Goal: Transaction & Acquisition: Purchase product/service

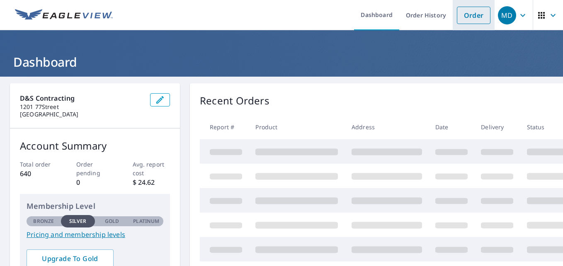
click at [471, 21] on link "Order" at bounding box center [474, 15] width 34 height 17
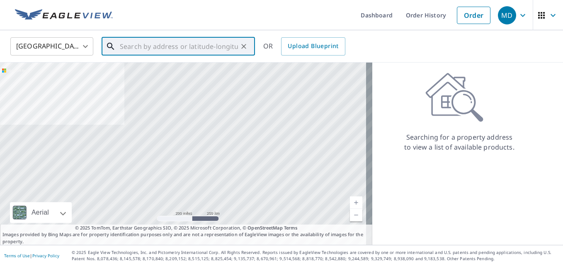
click at [220, 45] on input "text" at bounding box center [179, 46] width 118 height 23
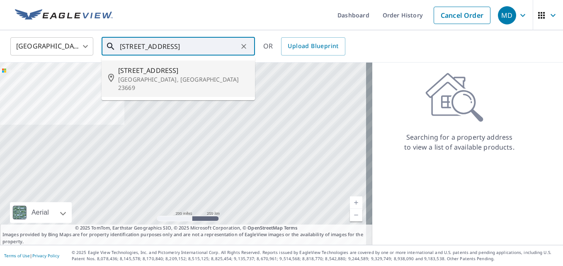
click at [173, 72] on span "123 Glascow Way" at bounding box center [183, 71] width 130 height 10
type input "123 Glascow Way Hampton, VA 23669"
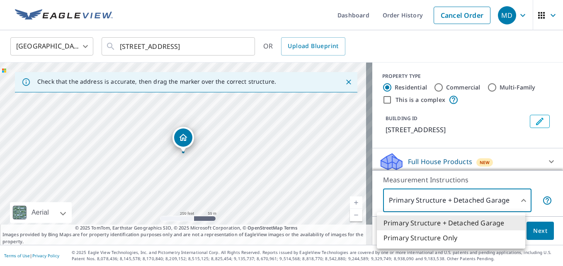
click at [460, 204] on body "MD MD Dashboard Order History Cancel Order MD United States US ​ 123 Glascow Wa…" at bounding box center [281, 133] width 563 height 266
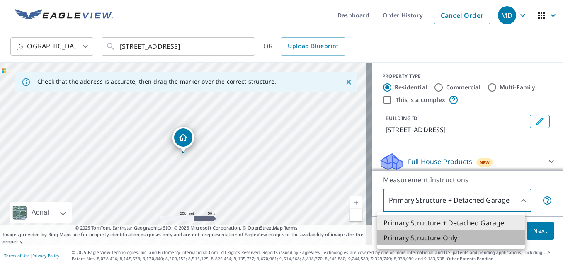
click at [450, 243] on li "Primary Structure Only" at bounding box center [451, 238] width 149 height 15
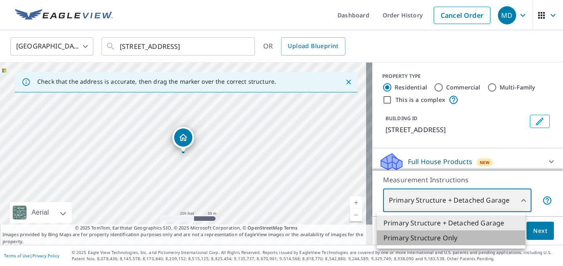
type input "2"
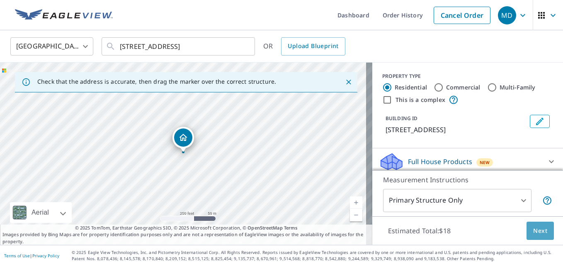
click at [534, 227] on span "Next" at bounding box center [541, 231] width 14 height 10
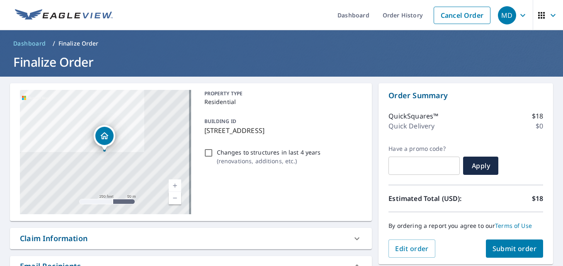
click at [108, 154] on div "123 Glascow Way Hampton, VA 23669" at bounding box center [105, 152] width 171 height 124
click at [170, 185] on link "Current Level 17, Zoom In" at bounding box center [175, 186] width 12 height 12
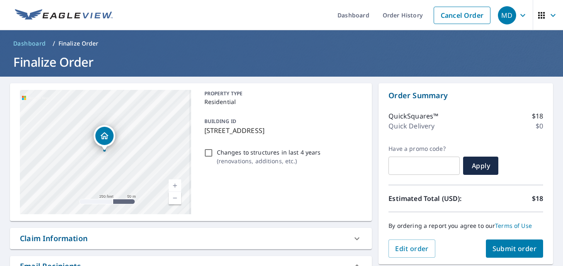
click at [170, 185] on link "Current Level 17, Zoom In" at bounding box center [175, 186] width 12 height 12
click at [170, 185] on link "Current Level 18, Zoom In" at bounding box center [175, 186] width 12 height 12
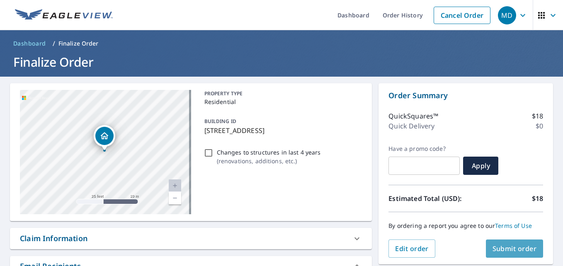
click at [509, 249] on span "Submit order" at bounding box center [515, 248] width 44 height 9
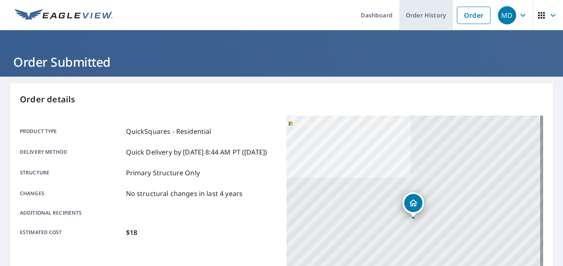
click at [431, 13] on link "Order History" at bounding box center [427, 15] width 54 height 30
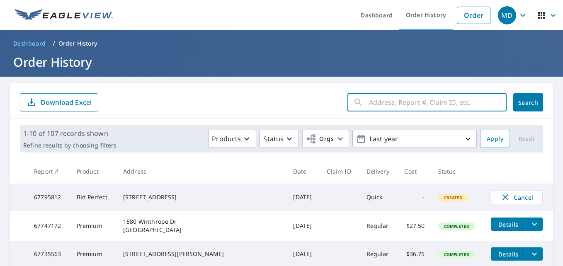
click at [400, 107] on input "text" at bounding box center [438, 102] width 138 height 23
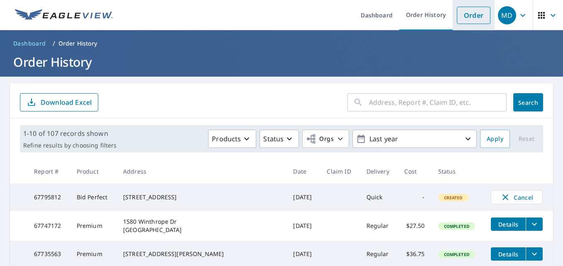
click at [473, 15] on link "Order" at bounding box center [474, 15] width 34 height 17
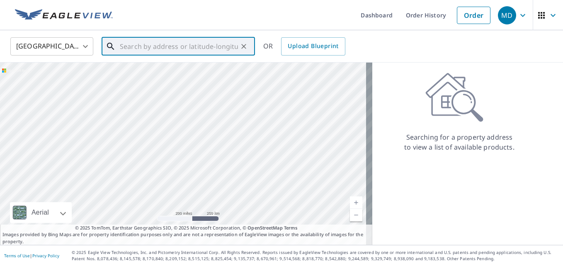
click at [196, 49] on input "text" at bounding box center [179, 46] width 118 height 23
click at [183, 51] on input "text" at bounding box center [179, 46] width 118 height 23
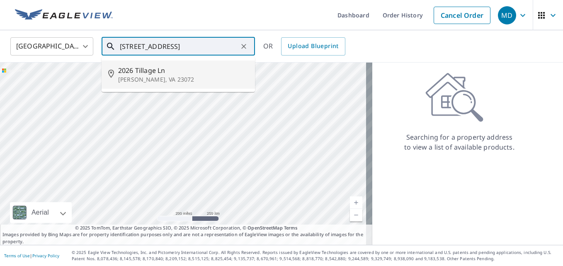
click at [171, 74] on span "2026 Tillage Ln" at bounding box center [183, 71] width 130 height 10
type input "2026 Tillage Ln Hayes, VA 23072"
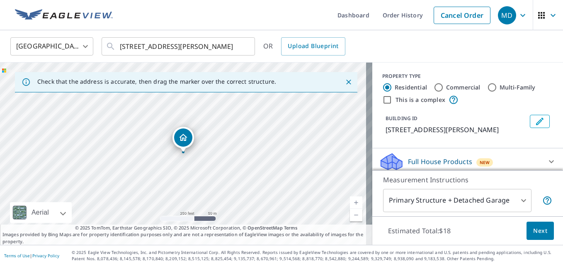
click at [189, 161] on div "2026 Tillage Ln Hayes, VA 23072" at bounding box center [186, 154] width 373 height 183
click at [350, 201] on link "Current Level 17, Zoom In" at bounding box center [356, 203] width 12 height 12
click at [350, 201] on link "Current Level 18, Zoom In" at bounding box center [356, 203] width 12 height 12
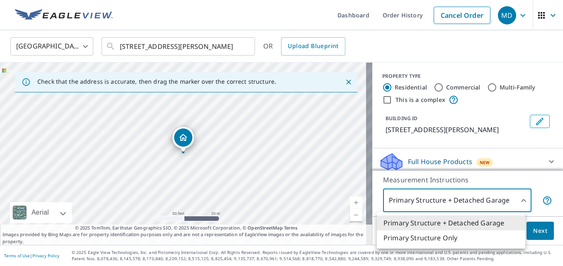
click at [460, 199] on body "MD MD Dashboard Order History Cancel Order MD United States US ​ 2026 Tillage L…" at bounding box center [281, 133] width 563 height 266
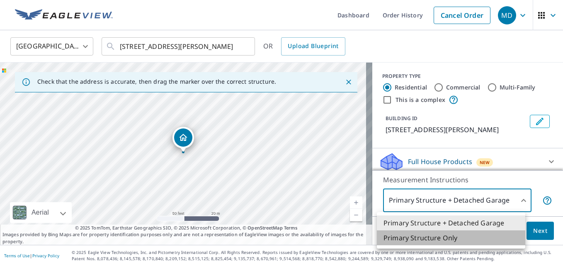
click at [437, 241] on li "Primary Structure Only" at bounding box center [451, 238] width 149 height 15
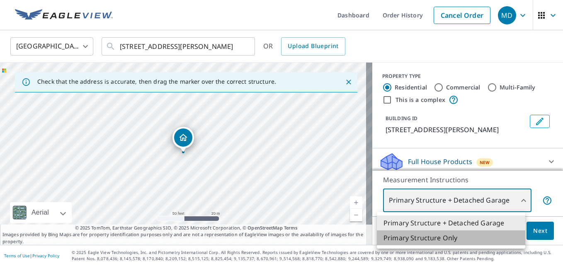
type input "2"
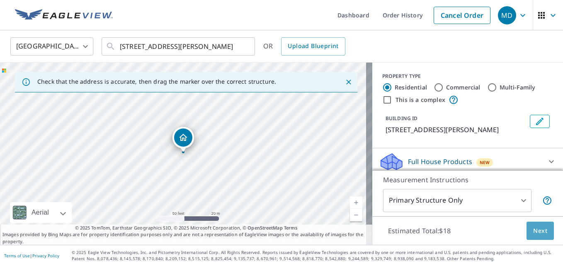
click at [534, 234] on span "Next" at bounding box center [541, 231] width 14 height 10
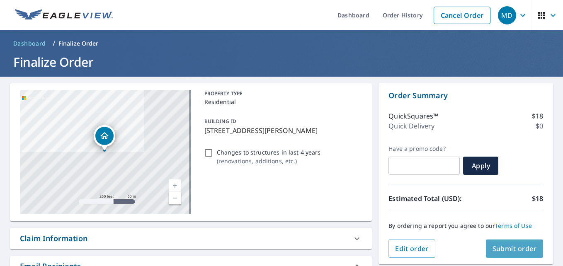
click at [512, 246] on span "Submit order" at bounding box center [515, 248] width 44 height 9
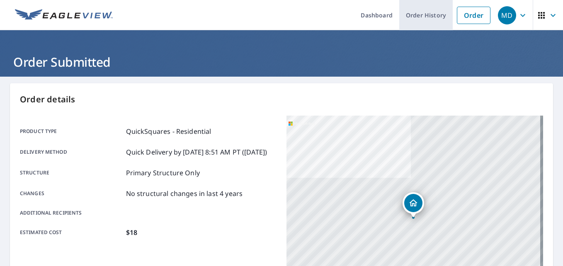
click at [424, 17] on link "Order History" at bounding box center [427, 15] width 54 height 30
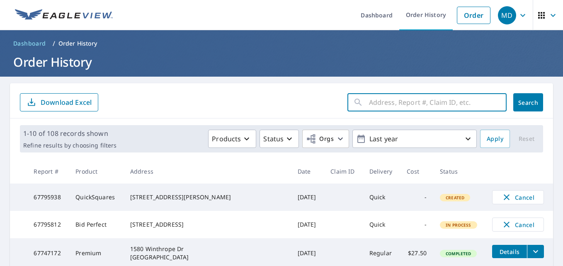
click at [369, 112] on input "text" at bounding box center [438, 102] width 138 height 23
drag, startPoint x: 421, startPoint y: 105, endPoint x: 347, endPoint y: 106, distance: 73.9
click at [348, 106] on div "2010 tillage lane ​" at bounding box center [427, 102] width 159 height 18
click at [442, 102] on input "2010 tillage lane" at bounding box center [430, 102] width 122 height 23
type input "2"
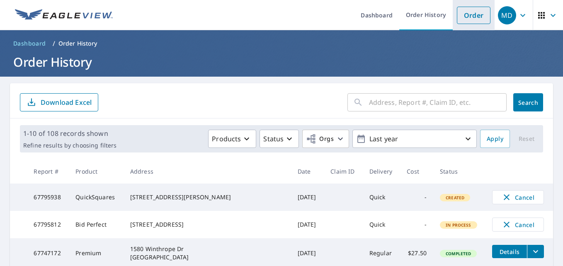
click at [463, 21] on link "Order" at bounding box center [474, 15] width 34 height 17
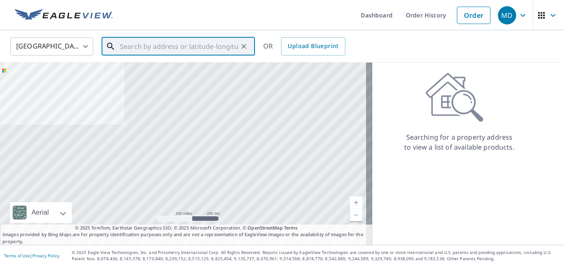
click at [161, 50] on input "text" at bounding box center [179, 46] width 118 height 23
paste input "2010 tillage lane"
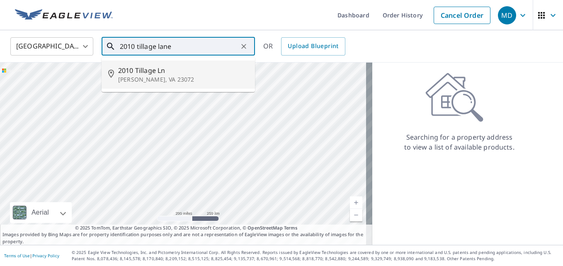
click at [164, 73] on span "2010 Tillage Ln" at bounding box center [183, 71] width 130 height 10
type input "2010 Tillage Ln Hayes, VA 23072"
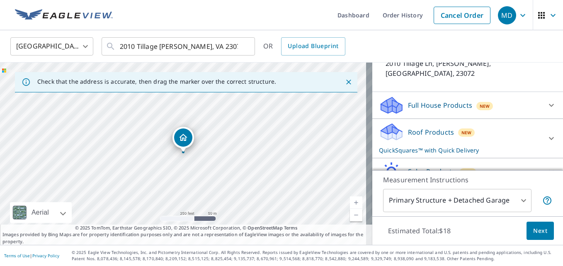
scroll to position [98, 0]
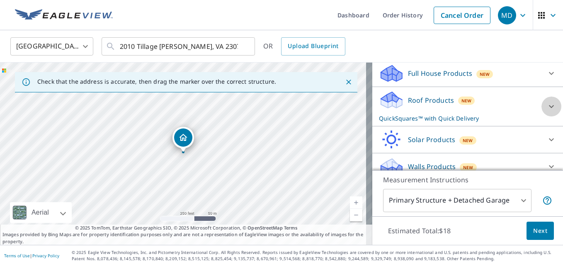
click at [547, 102] on icon at bounding box center [552, 107] width 10 height 10
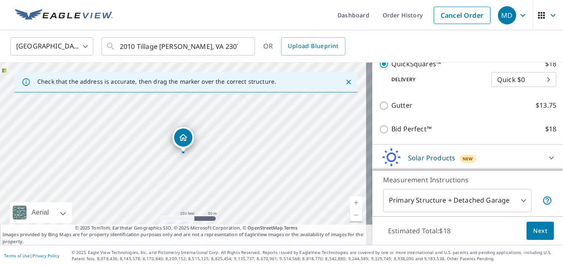
scroll to position [176, 0]
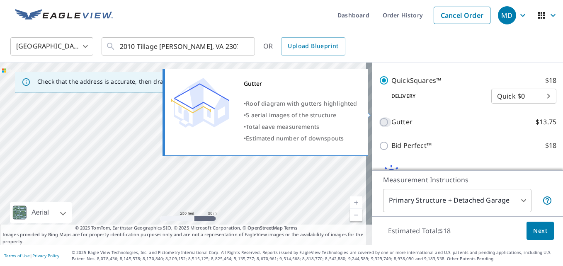
click at [379, 117] on input "Gutter $13.75" at bounding box center [385, 122] width 12 height 10
checkbox input "true"
checkbox input "false"
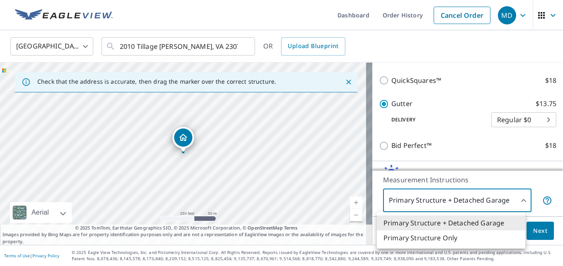
click at [463, 201] on body "MD MD Dashboard Order History Cancel Order MD United States US ​ 2010 Tillage L…" at bounding box center [281, 133] width 563 height 266
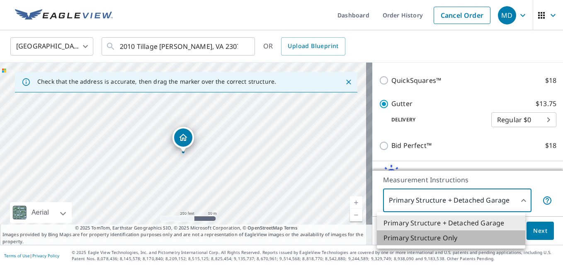
click at [443, 237] on li "Primary Structure Only" at bounding box center [451, 238] width 149 height 15
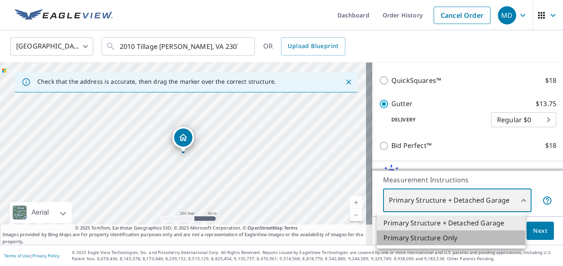
type input "2"
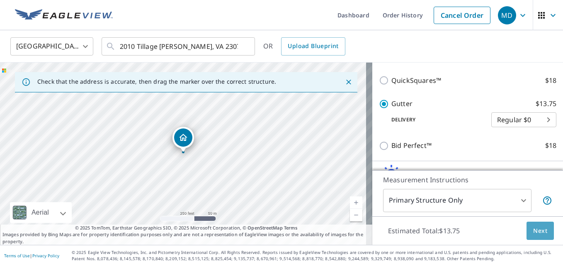
click at [534, 236] on button "Next" at bounding box center [540, 231] width 27 height 19
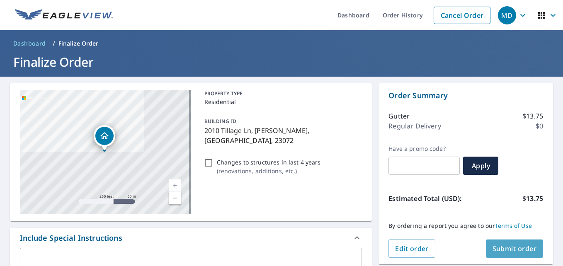
click at [501, 246] on span "Submit order" at bounding box center [515, 248] width 44 height 9
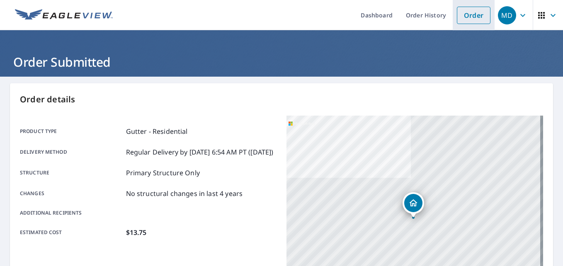
click at [471, 21] on link "Order" at bounding box center [474, 15] width 34 height 17
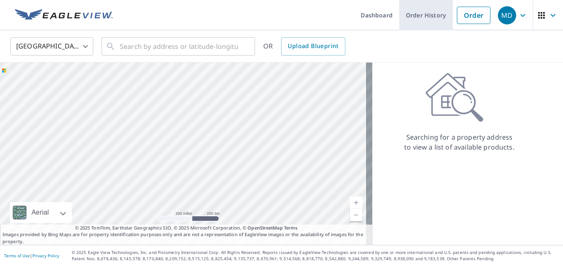
click at [430, 20] on link "Order History" at bounding box center [427, 15] width 54 height 30
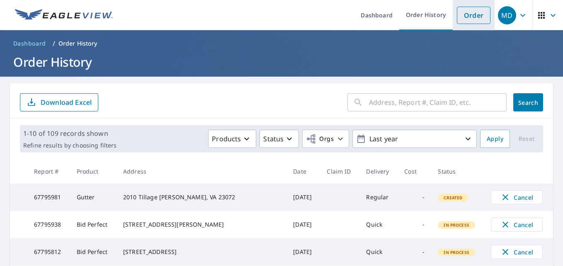
click at [466, 10] on link "Order" at bounding box center [474, 15] width 34 height 17
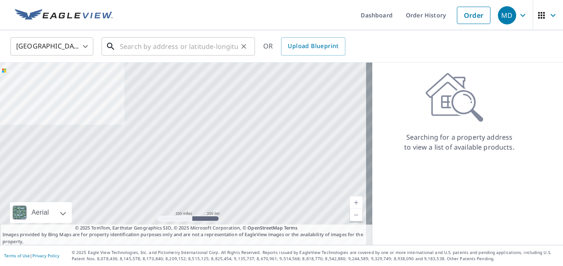
click at [183, 44] on input "text" at bounding box center [179, 46] width 118 height 23
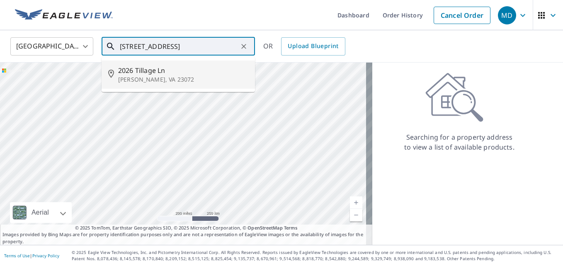
click at [165, 75] on span "2026 Tillage Ln" at bounding box center [183, 71] width 130 height 10
type input "2026 Tillage Ln Hayes, VA 23072"
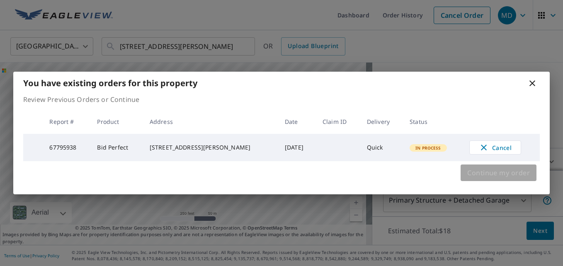
click at [508, 181] on button "Continue my order" at bounding box center [499, 173] width 76 height 17
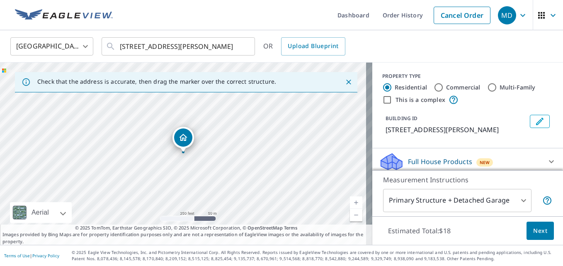
scroll to position [94, 0]
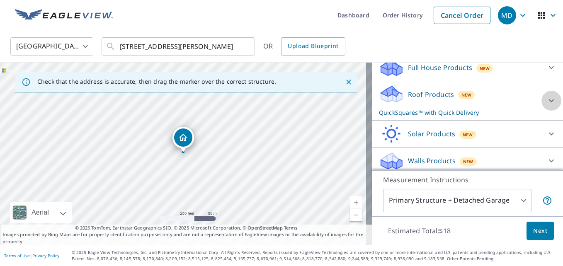
click at [547, 98] on icon at bounding box center [552, 101] width 10 height 10
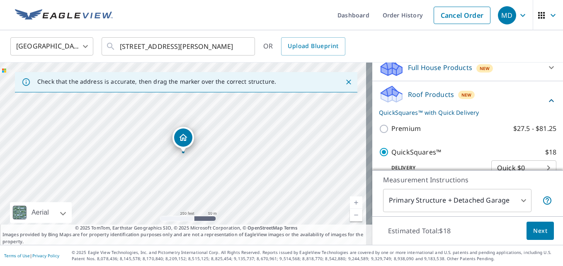
scroll to position [188, 0]
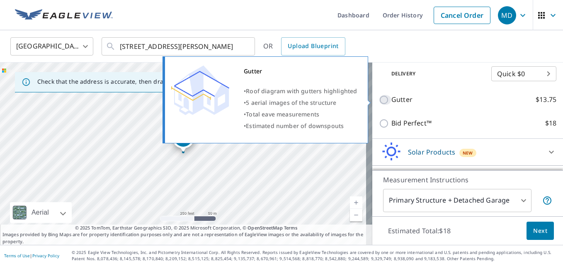
click at [380, 100] on input "Gutter $13.75" at bounding box center [385, 100] width 12 height 10
checkbox input "true"
checkbox input "false"
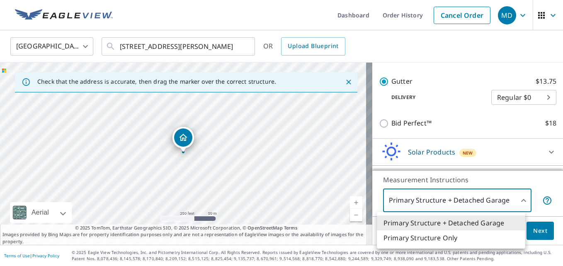
click at [427, 204] on body "MD MD Dashboard Order History Cancel Order MD United States US ​ 2026 Tillage L…" at bounding box center [281, 133] width 563 height 266
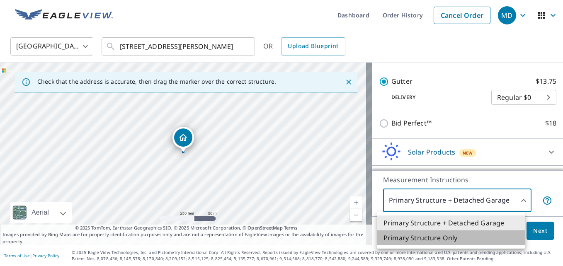
click at [426, 232] on li "Primary Structure Only" at bounding box center [451, 238] width 149 height 15
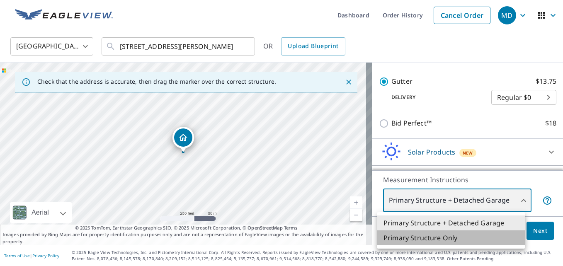
type input "2"
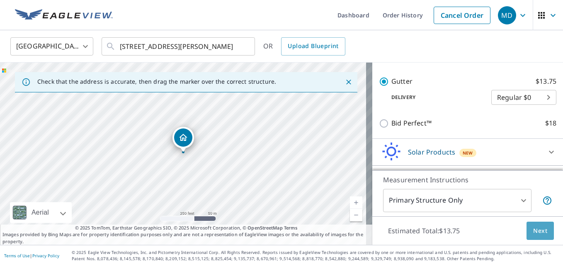
click at [538, 232] on span "Next" at bounding box center [541, 231] width 14 height 10
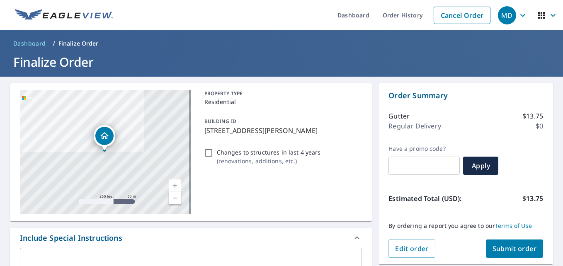
click at [522, 242] on button "Submit order" at bounding box center [515, 249] width 58 height 18
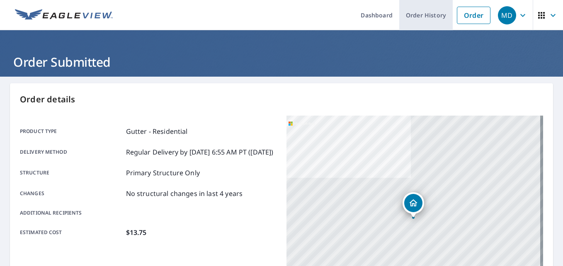
click at [412, 13] on link "Order History" at bounding box center [427, 15] width 54 height 30
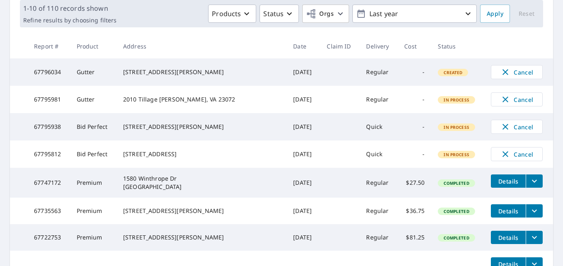
scroll to position [133, 0]
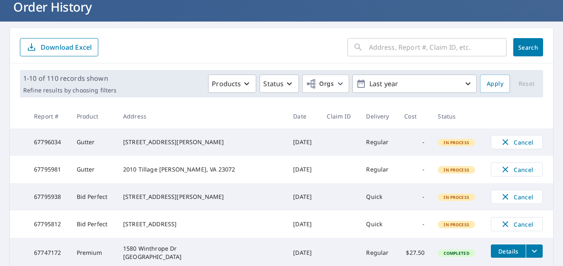
scroll to position [94, 0]
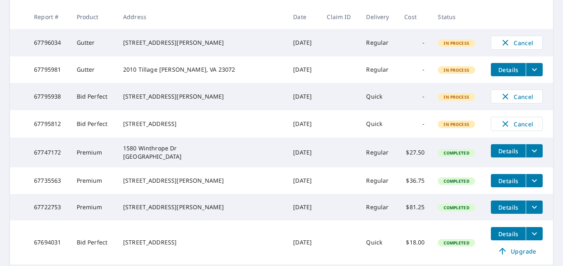
scroll to position [138, 0]
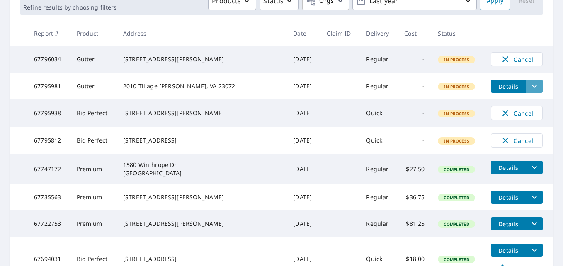
click at [530, 86] on icon "filesDropdownBtn-67795981" at bounding box center [535, 86] width 10 height 10
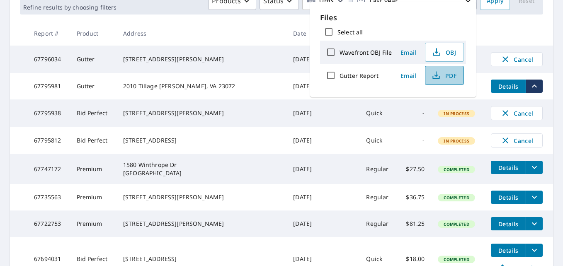
click at [449, 76] on span "PDF" at bounding box center [444, 76] width 27 height 10
click at [554, 21] on main "​ Search Download Excel 1-10 of 110 records shown Refine results by choosing fi…" at bounding box center [281, 174] width 563 height 471
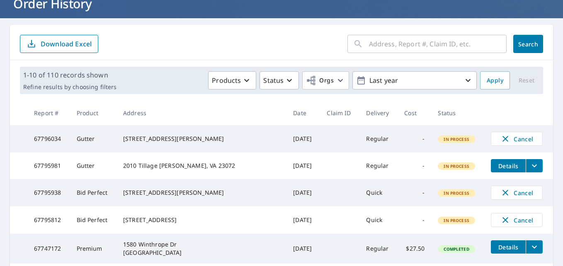
scroll to position [66, 0]
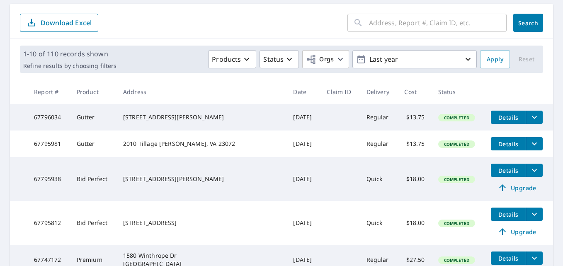
scroll to position [83, 0]
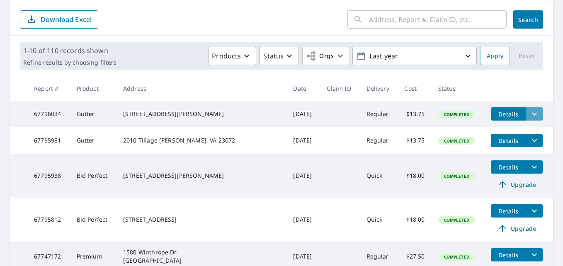
click at [530, 116] on icon "filesDropdownBtn-67796034" at bounding box center [535, 114] width 10 height 10
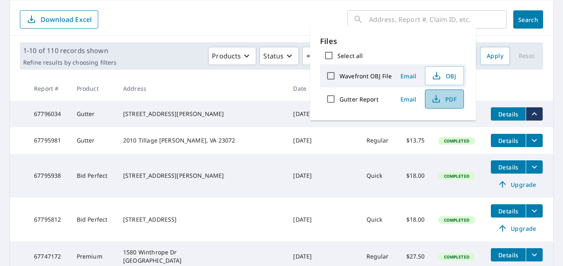
click at [449, 101] on span "PDF" at bounding box center [444, 99] width 27 height 10
click at [247, 18] on form "​ Search Download Excel" at bounding box center [282, 19] width 524 height 18
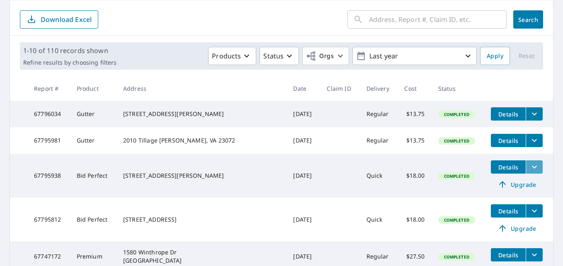
click at [532, 169] on icon "filesDropdownBtn-67795938" at bounding box center [534, 167] width 5 height 3
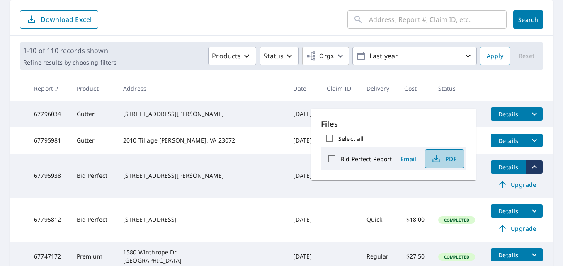
click at [456, 161] on span "PDF" at bounding box center [444, 159] width 27 height 10
click at [530, 213] on icon "filesDropdownBtn-67795812" at bounding box center [535, 211] width 10 height 10
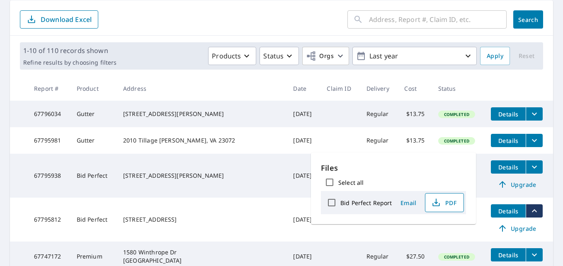
click at [454, 204] on span "PDF" at bounding box center [444, 203] width 27 height 10
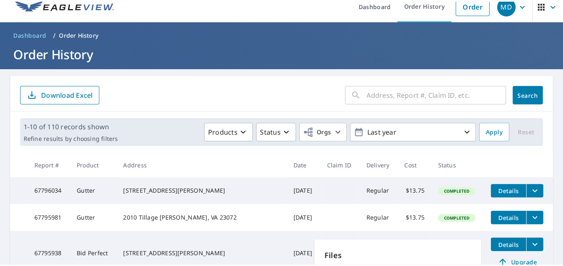
scroll to position [0, 0]
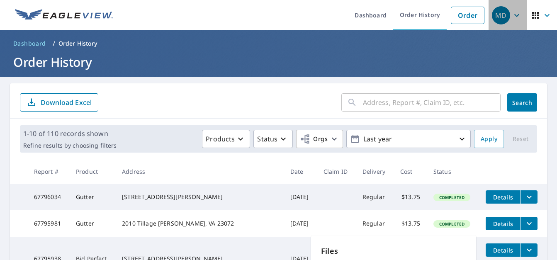
click at [516, 16] on icon "button" at bounding box center [517, 15] width 10 height 10
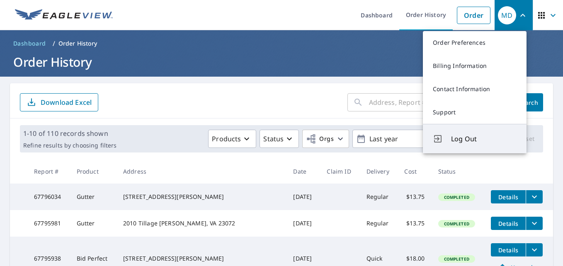
click at [459, 139] on span "Log Out" at bounding box center [484, 139] width 66 height 10
